Goal: Find specific fact: Find contact information

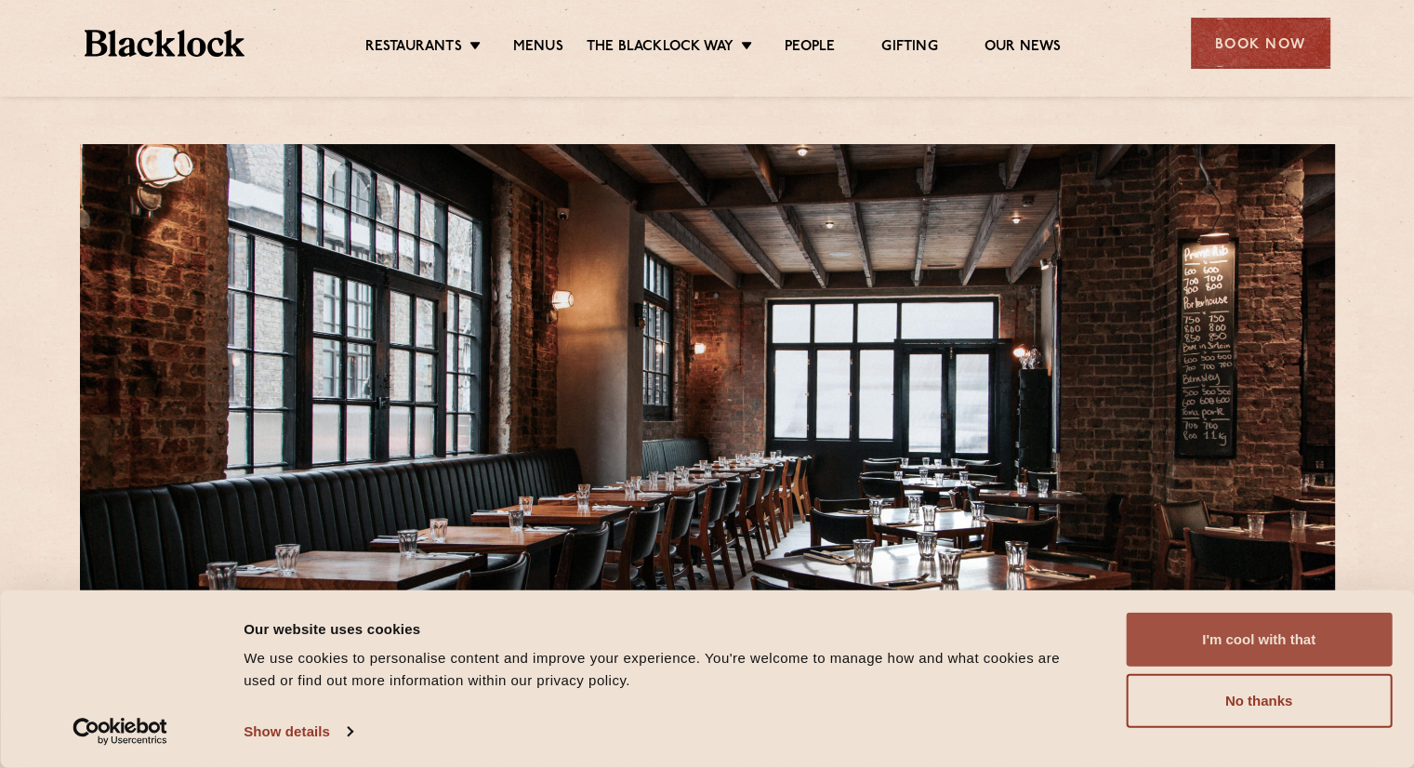
click at [1311, 646] on button "I'm cool with that" at bounding box center [1259, 640] width 266 height 54
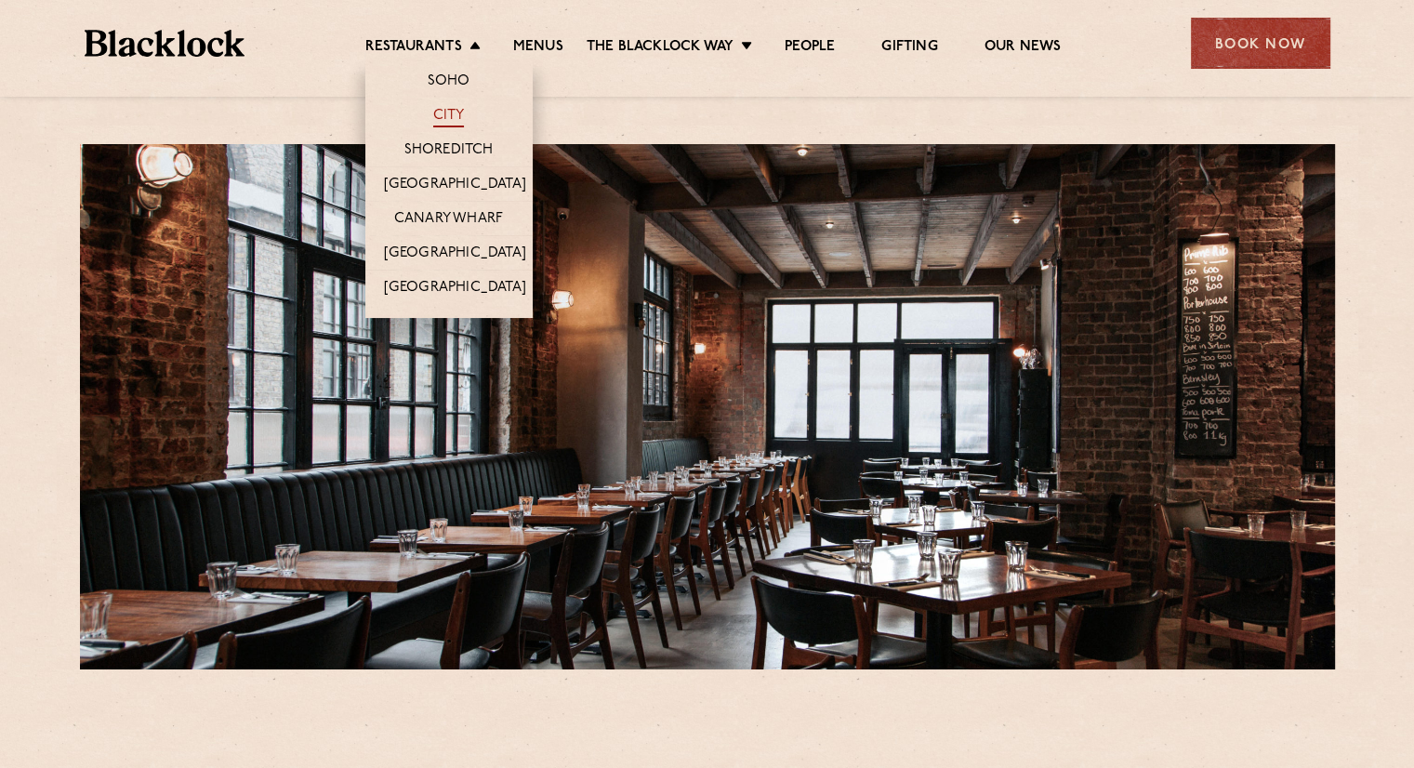
click at [457, 117] on link "City" at bounding box center [449, 117] width 32 height 20
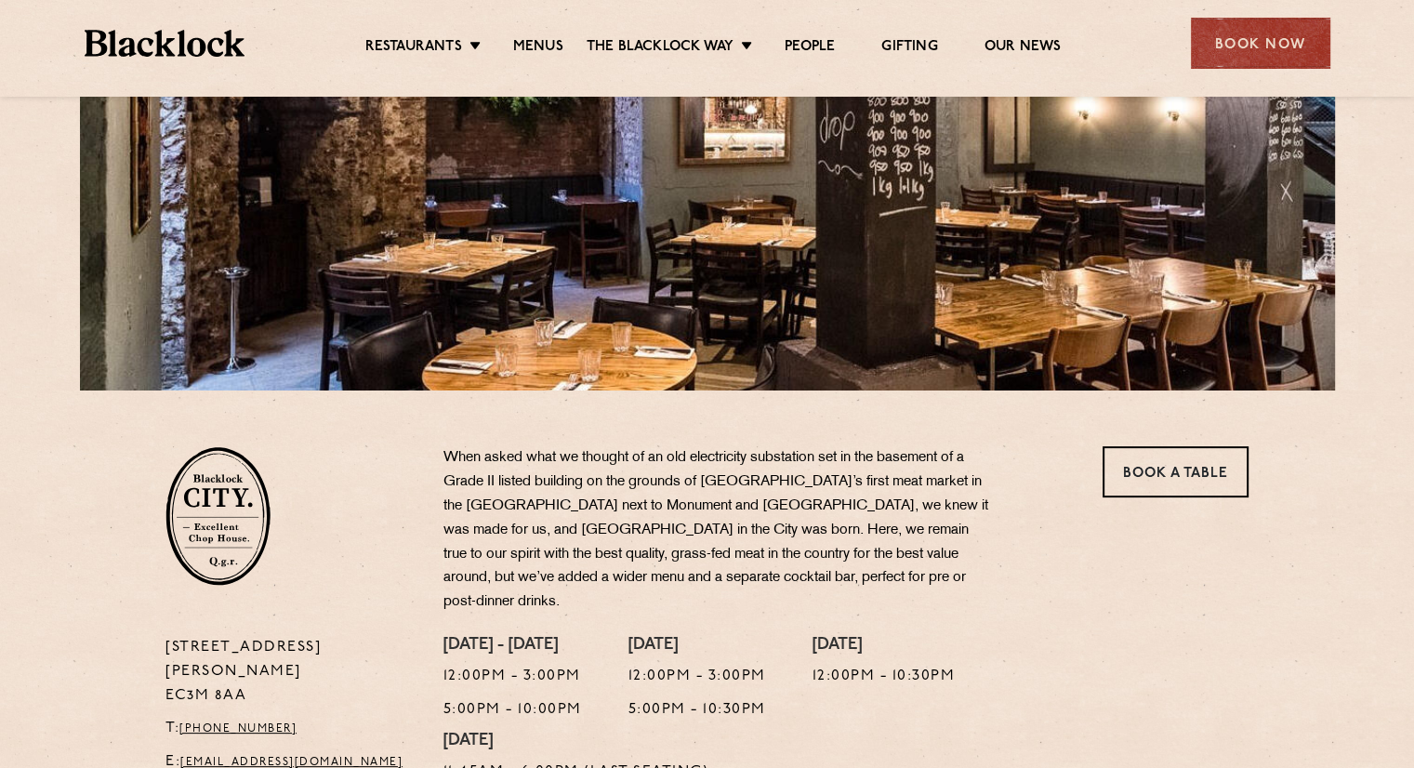
scroll to position [372, 0]
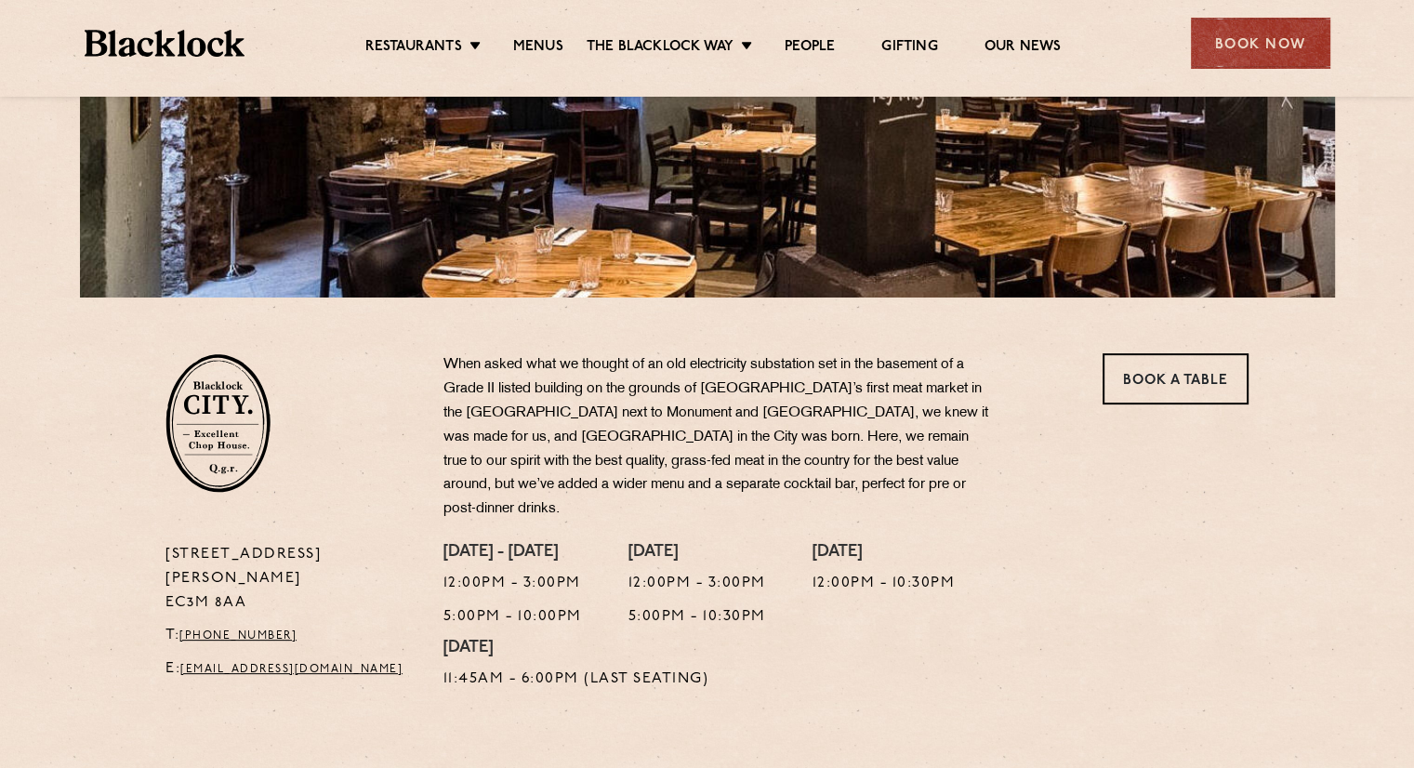
drag, startPoint x: 271, startPoint y: 557, endPoint x: 165, endPoint y: 549, distance: 106.2
click at [165, 549] on p "13 Philpot Lane EC3M 8AA" at bounding box center [290, 579] width 250 height 73
copy p "EC3M 8AA"
